Goal: Task Accomplishment & Management: Manage account settings

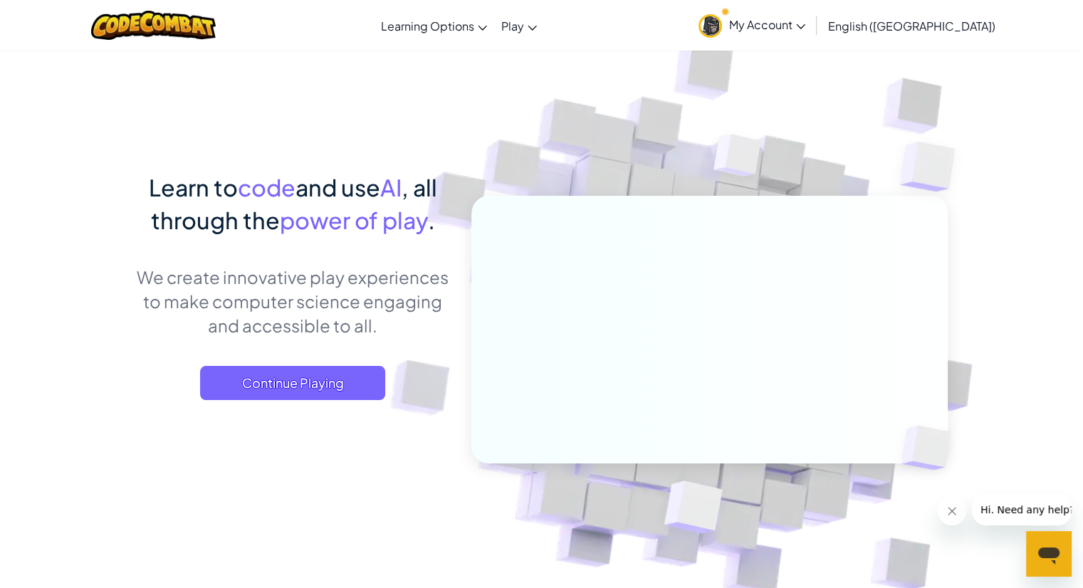
click at [805, 27] on span "My Account" at bounding box center [767, 24] width 76 height 15
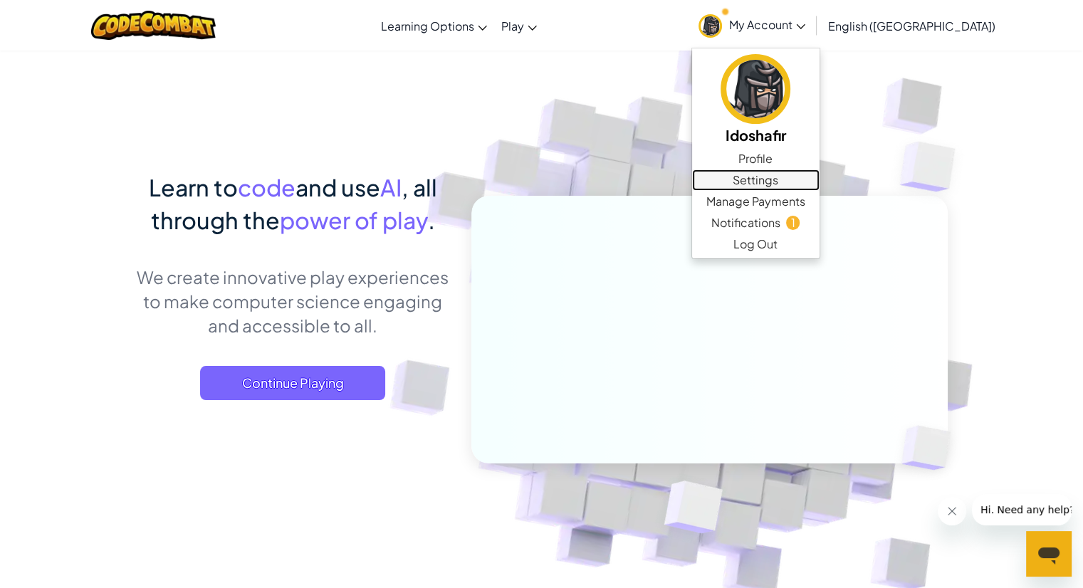
click at [820, 179] on link "Settings" at bounding box center [755, 179] width 127 height 21
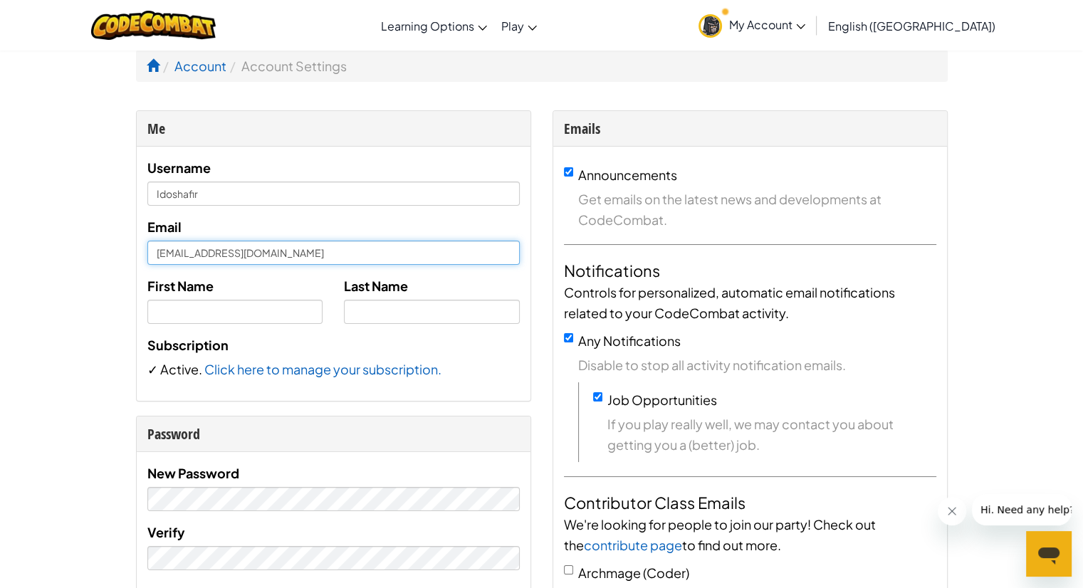
click at [251, 263] on input "[EMAIL_ADDRESS][DOMAIN_NAME]" at bounding box center [333, 253] width 372 height 24
click at [184, 256] on input "[EMAIL_ADDRESS][DOMAIN_NAME]" at bounding box center [333, 253] width 372 height 24
click at [183, 256] on input "[EMAIL_ADDRESS][DOMAIN_NAME]" at bounding box center [333, 253] width 372 height 24
drag, startPoint x: 189, startPoint y: 254, endPoint x: 149, endPoint y: 256, distance: 40.6
click at [149, 256] on input "[EMAIL_ADDRESS][DOMAIN_NAME]" at bounding box center [333, 253] width 372 height 24
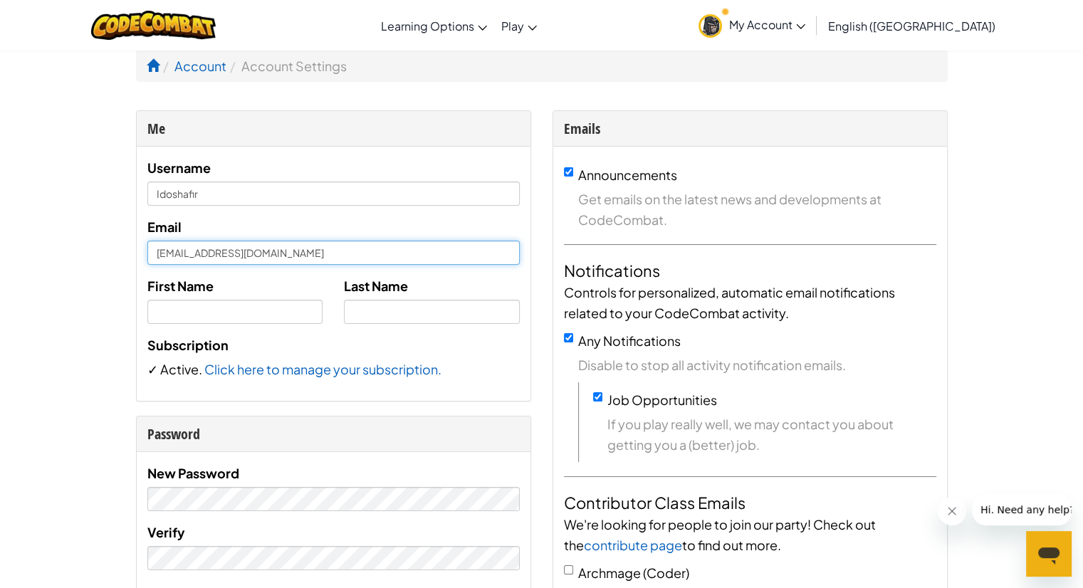
type input "[EMAIL_ADDRESS][DOMAIN_NAME]"
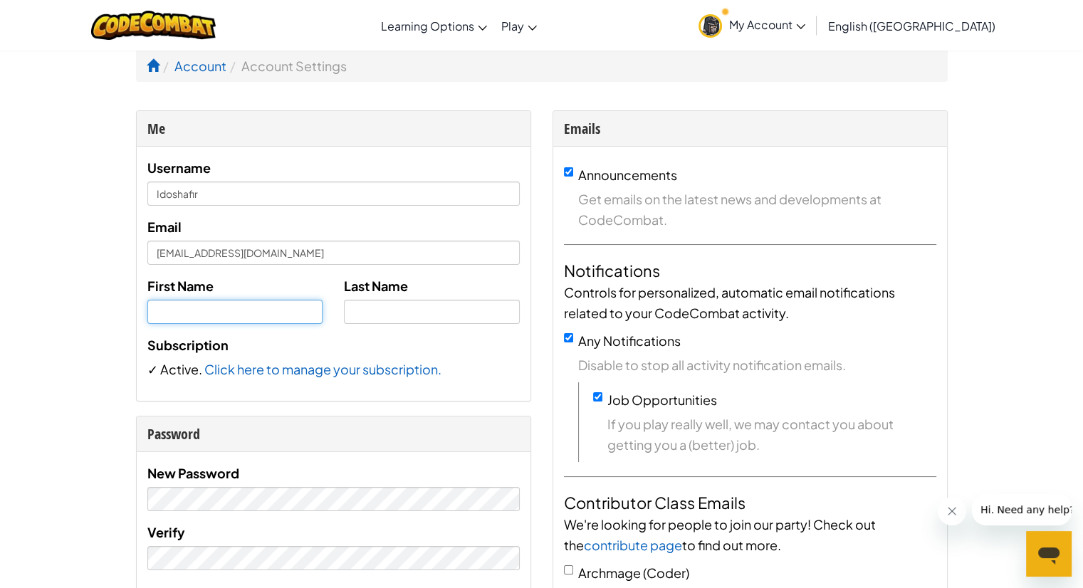
drag, startPoint x: 228, startPoint y: 311, endPoint x: 220, endPoint y: 318, distance: 10.1
click at [228, 312] on input "text" at bounding box center [235, 312] width 176 height 24
type input "Ido"
click at [373, 314] on input "text" at bounding box center [432, 312] width 176 height 24
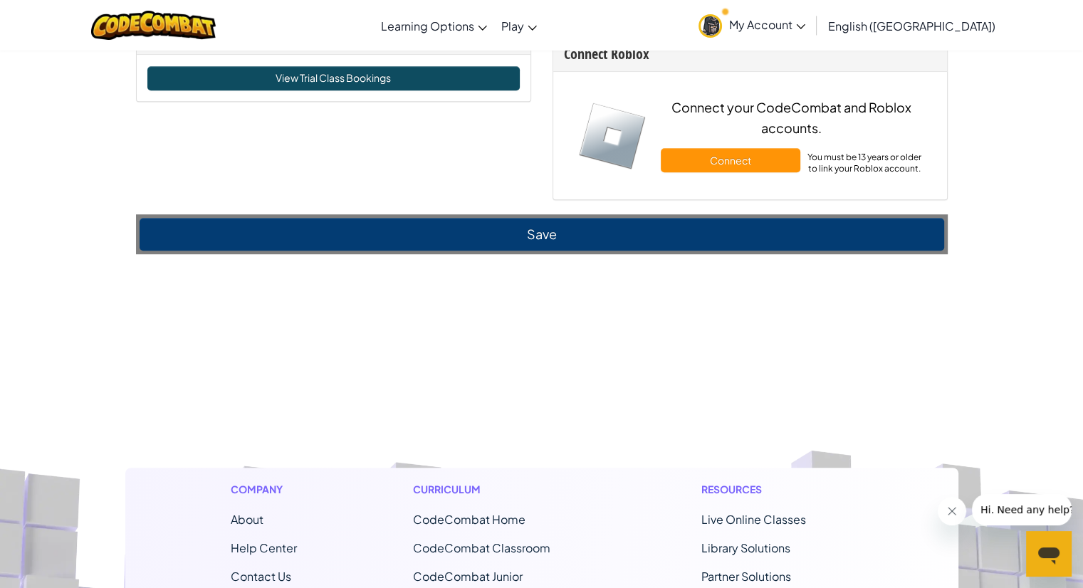
scroll to position [997, 0]
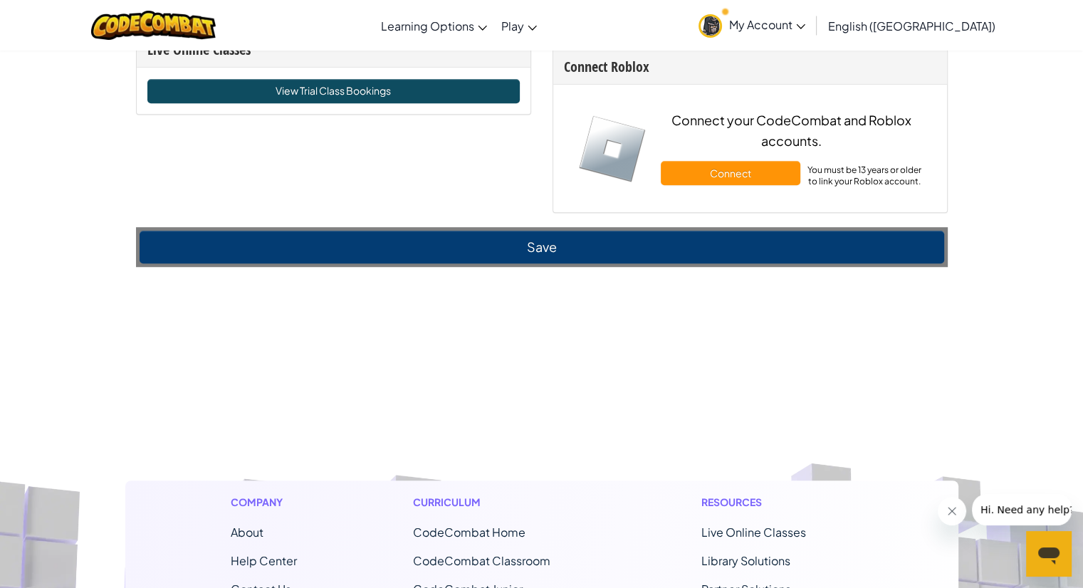
type input "[PERSON_NAME]"
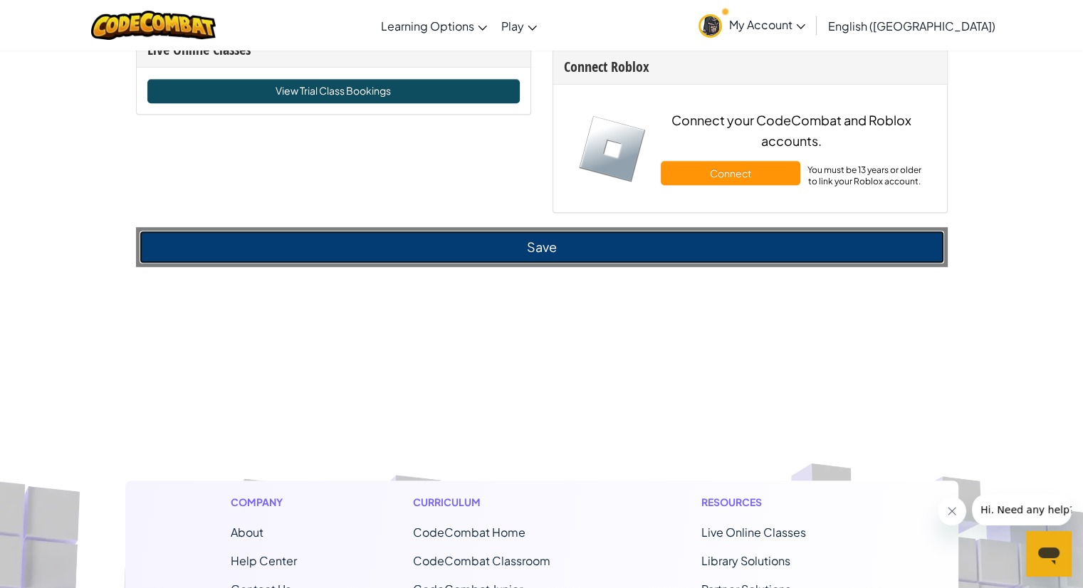
click at [511, 261] on button "Save" at bounding box center [542, 247] width 805 height 33
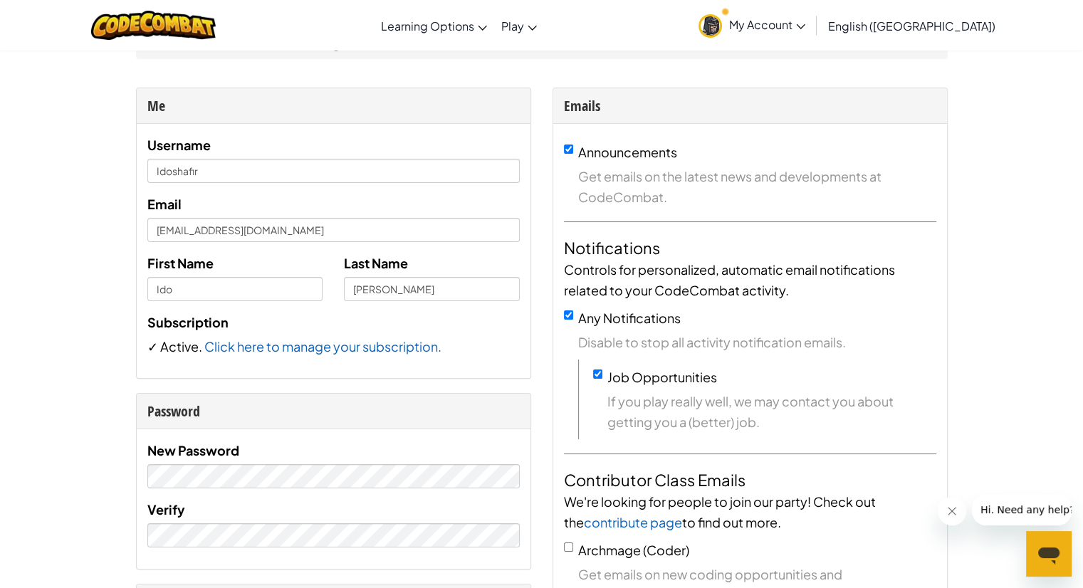
scroll to position [0, 0]
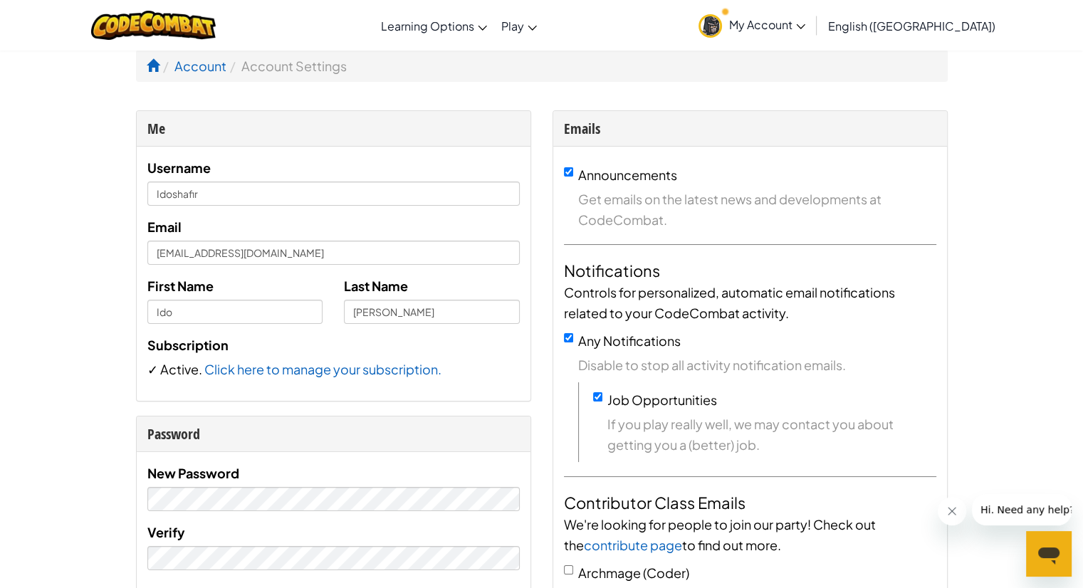
click at [812, 32] on link "My Account" at bounding box center [751, 25] width 121 height 45
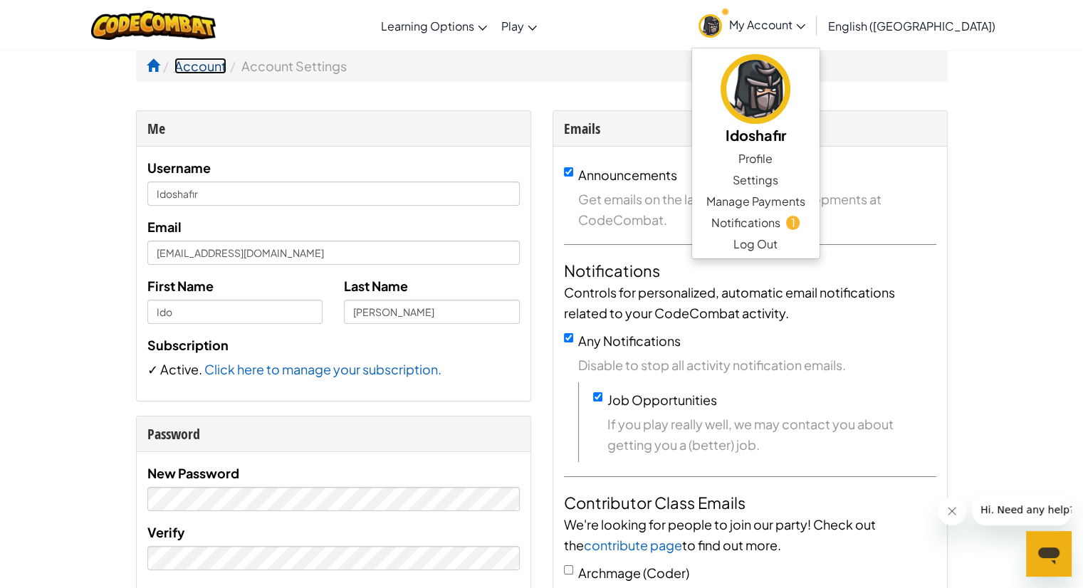
click at [199, 68] on link "Account" at bounding box center [200, 66] width 52 height 16
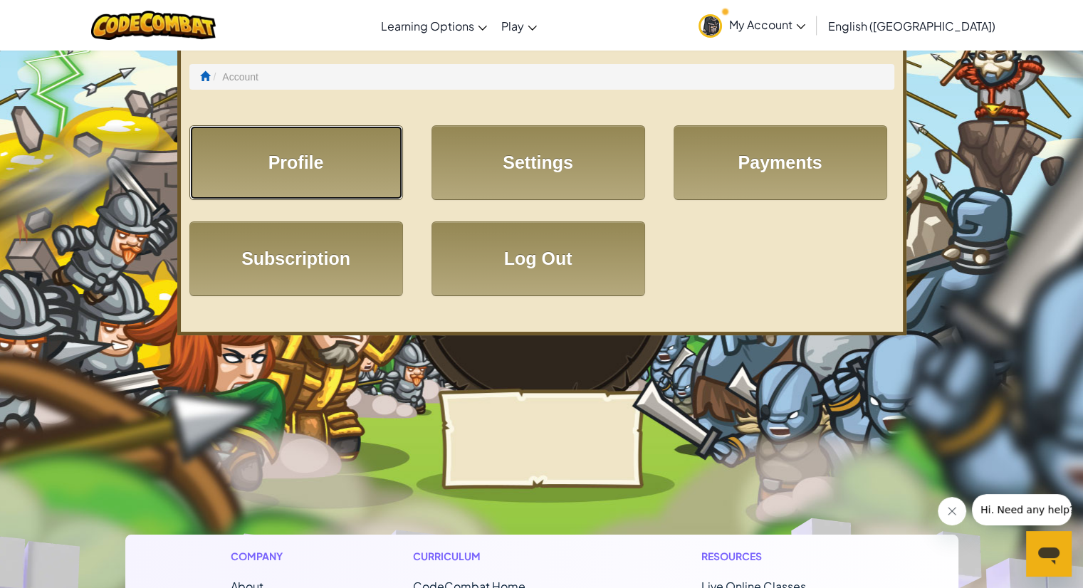
click at [340, 160] on link "Profile" at bounding box center [296, 162] width 214 height 75
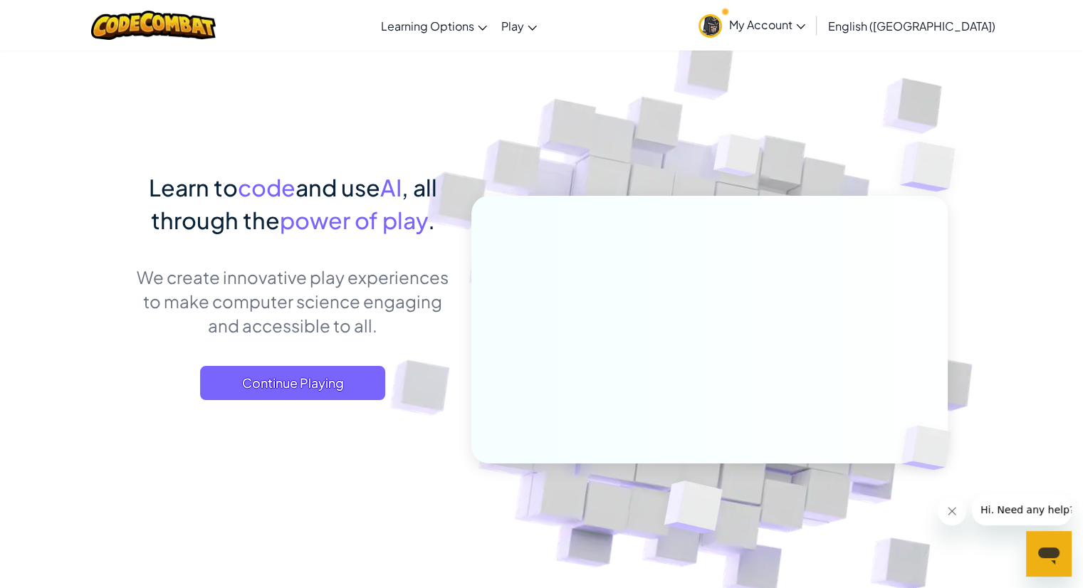
click at [805, 30] on span "My Account" at bounding box center [767, 24] width 76 height 15
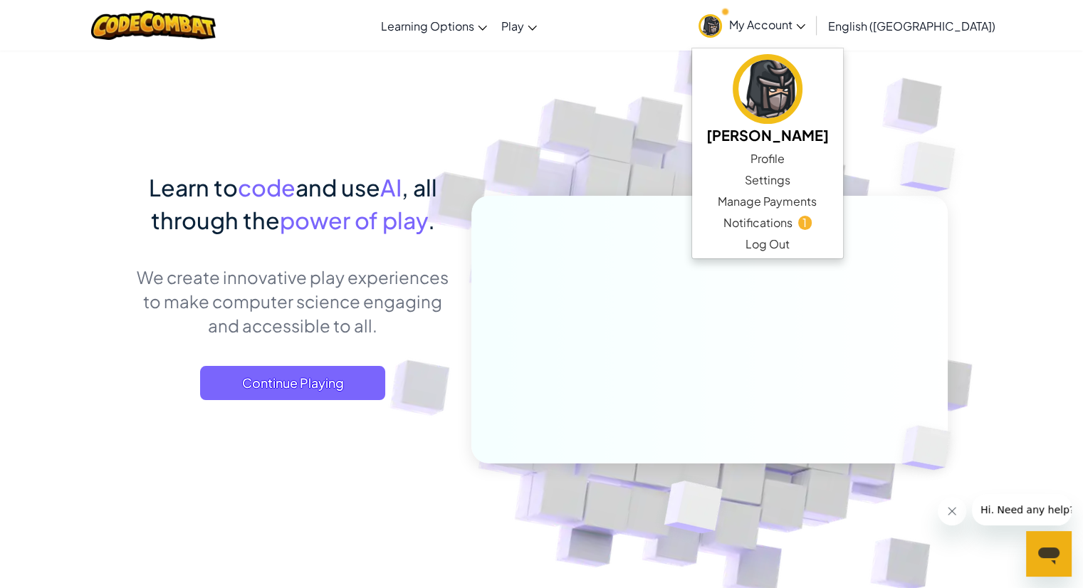
click at [664, 51] on img at bounding box center [699, 313] width 791 height 791
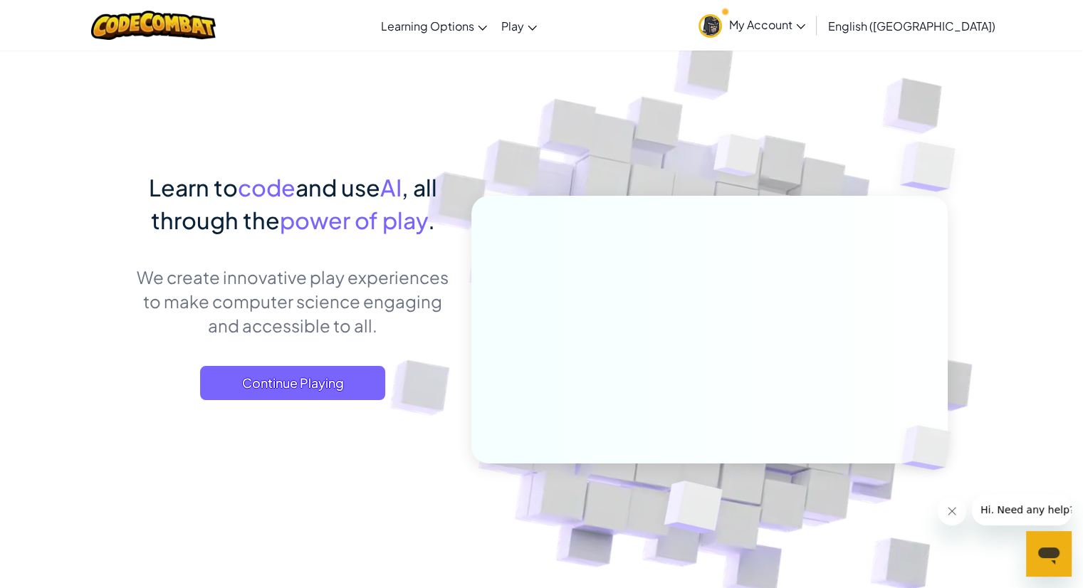
click at [968, 405] on img at bounding box center [699, 313] width 791 height 791
click at [805, 28] on span "My Account" at bounding box center [767, 24] width 76 height 15
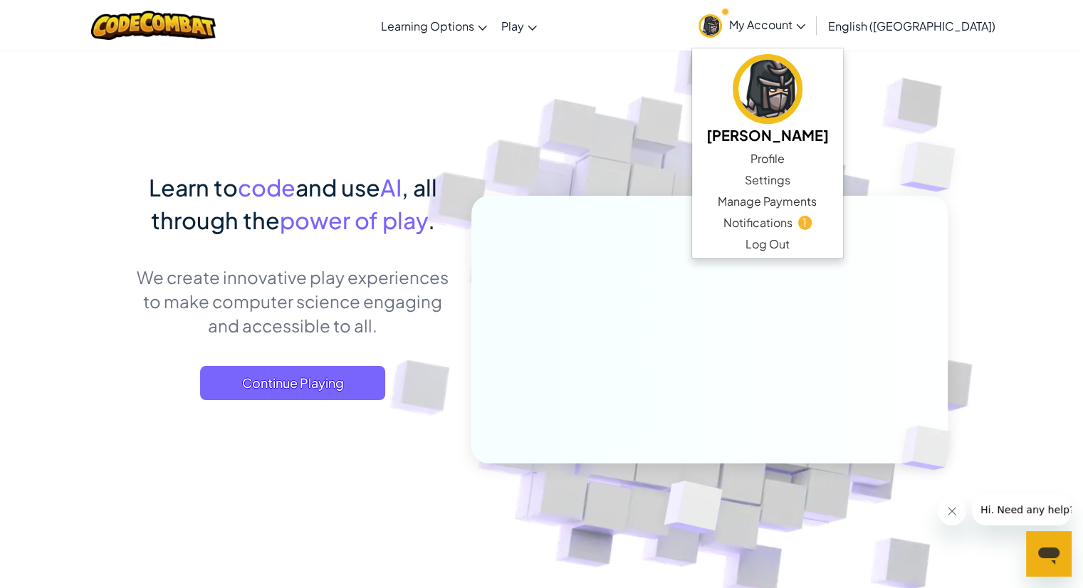
click at [592, 109] on img at bounding box center [699, 313] width 791 height 791
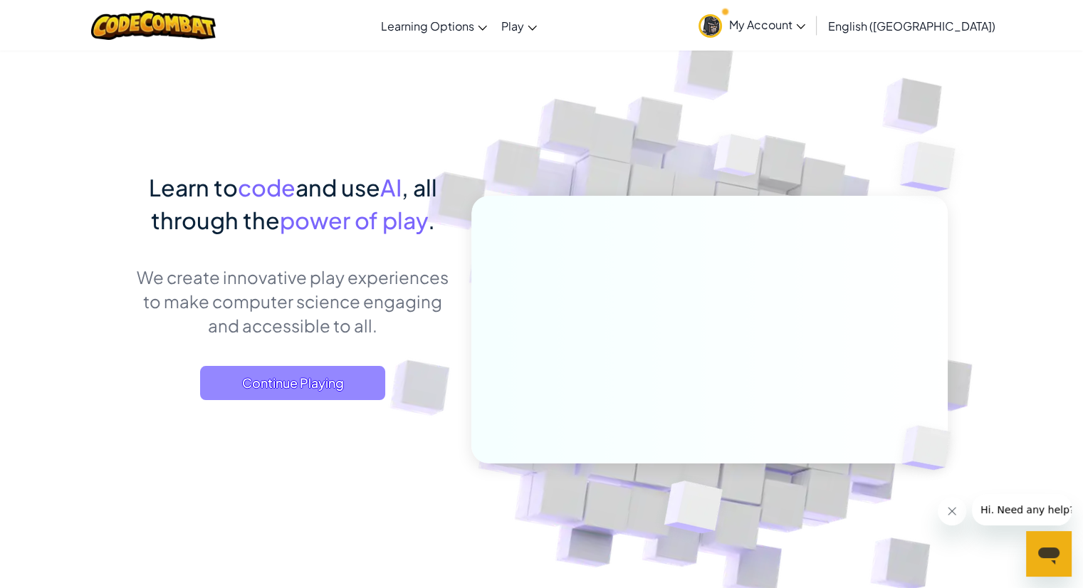
click at [348, 381] on span "Continue Playing" at bounding box center [292, 383] width 185 height 34
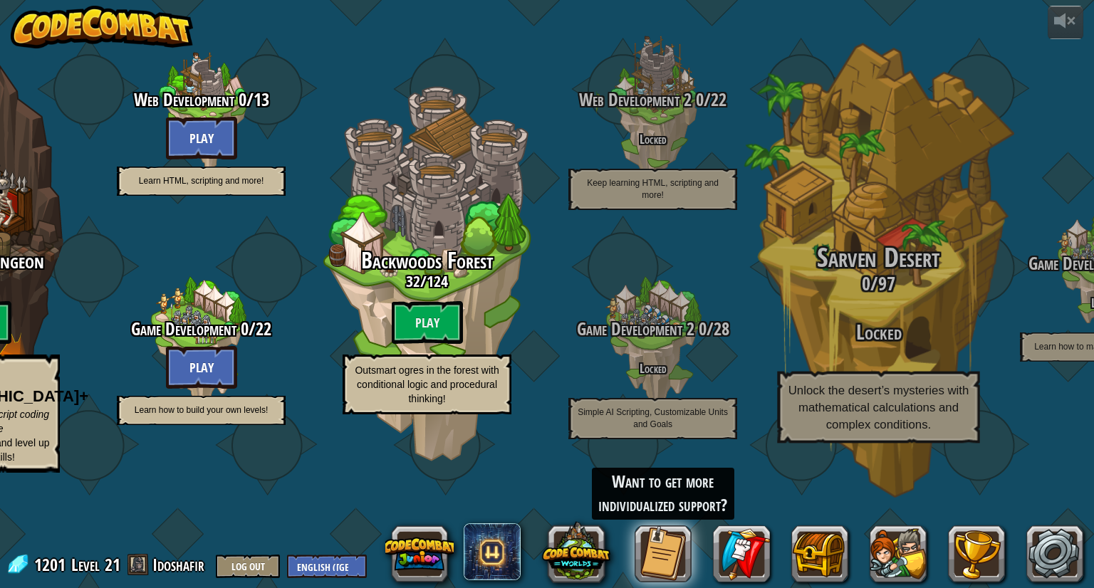
drag, startPoint x: 526, startPoint y: 0, endPoint x: 849, endPoint y: 256, distance: 411.6
click at [849, 256] on div "Sarven Desert 0 / 97 Locked Unlock the desert’s mysteries with mathematical cal…" at bounding box center [878, 271] width 271 height 542
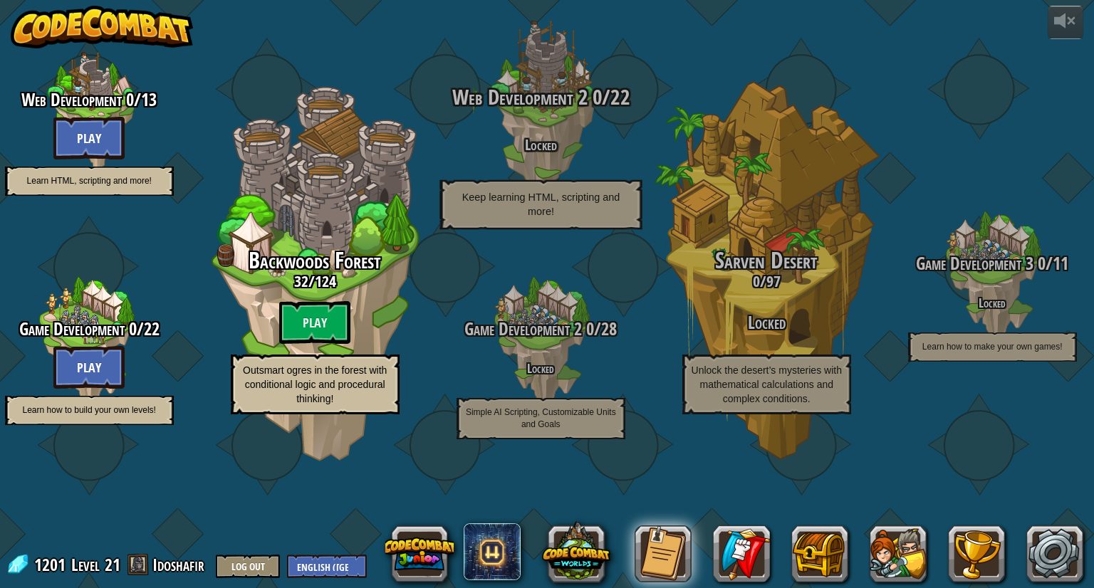
drag, startPoint x: 807, startPoint y: 157, endPoint x: 452, endPoint y: 66, distance: 366.1
click at [456, 69] on div "Web Development 2 0 / 22 Locked Keep learning HTML, scripting and more!" at bounding box center [540, 112] width 271 height 271
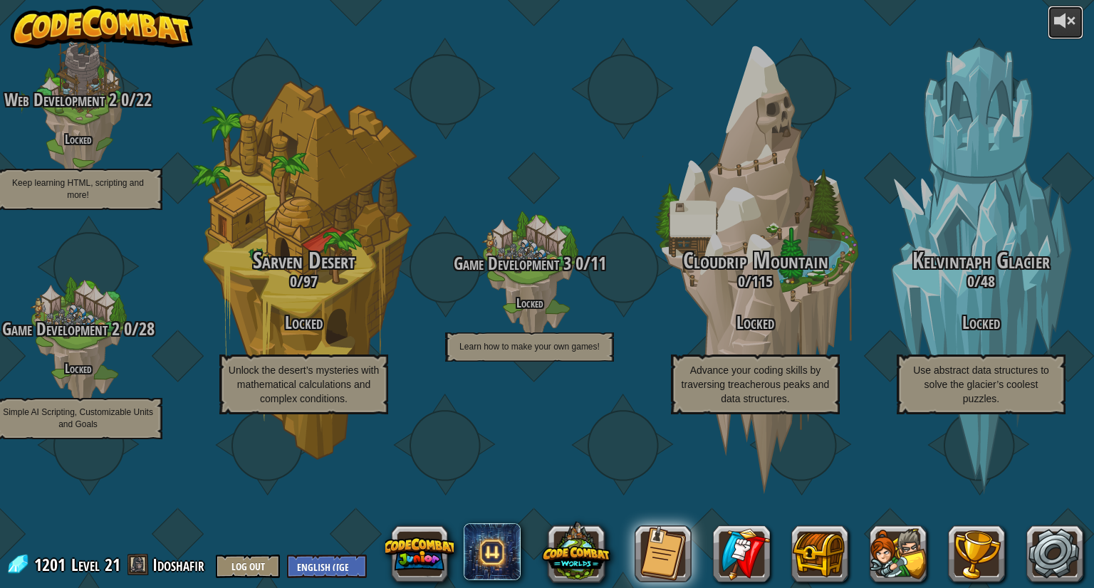
click at [1071, 31] on div at bounding box center [1065, 20] width 23 height 23
